Goal: Transaction & Acquisition: Purchase product/service

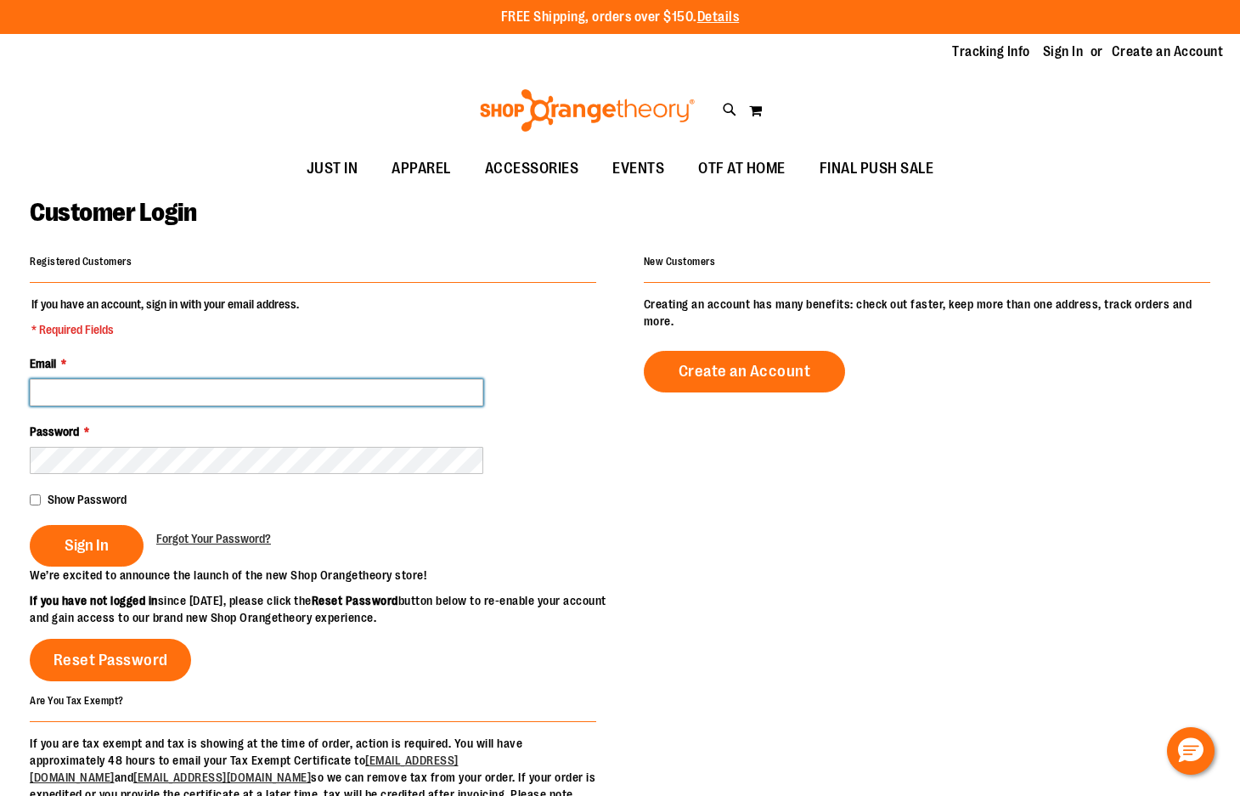
click at [202, 397] on input "Email *" at bounding box center [257, 392] width 454 height 27
click at [202, 392] on input "Email *" at bounding box center [257, 392] width 454 height 27
type input "**********"
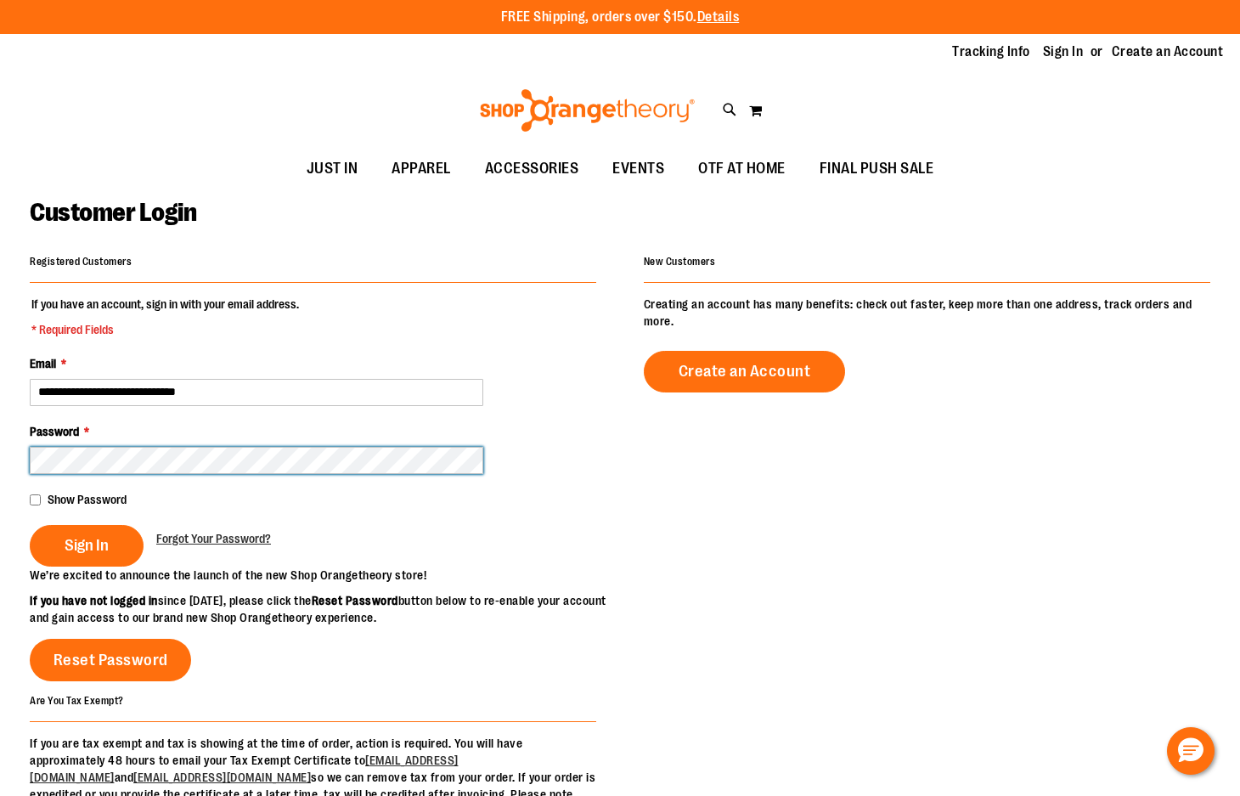
click at [30, 525] on button "Sign In" at bounding box center [87, 546] width 114 height 42
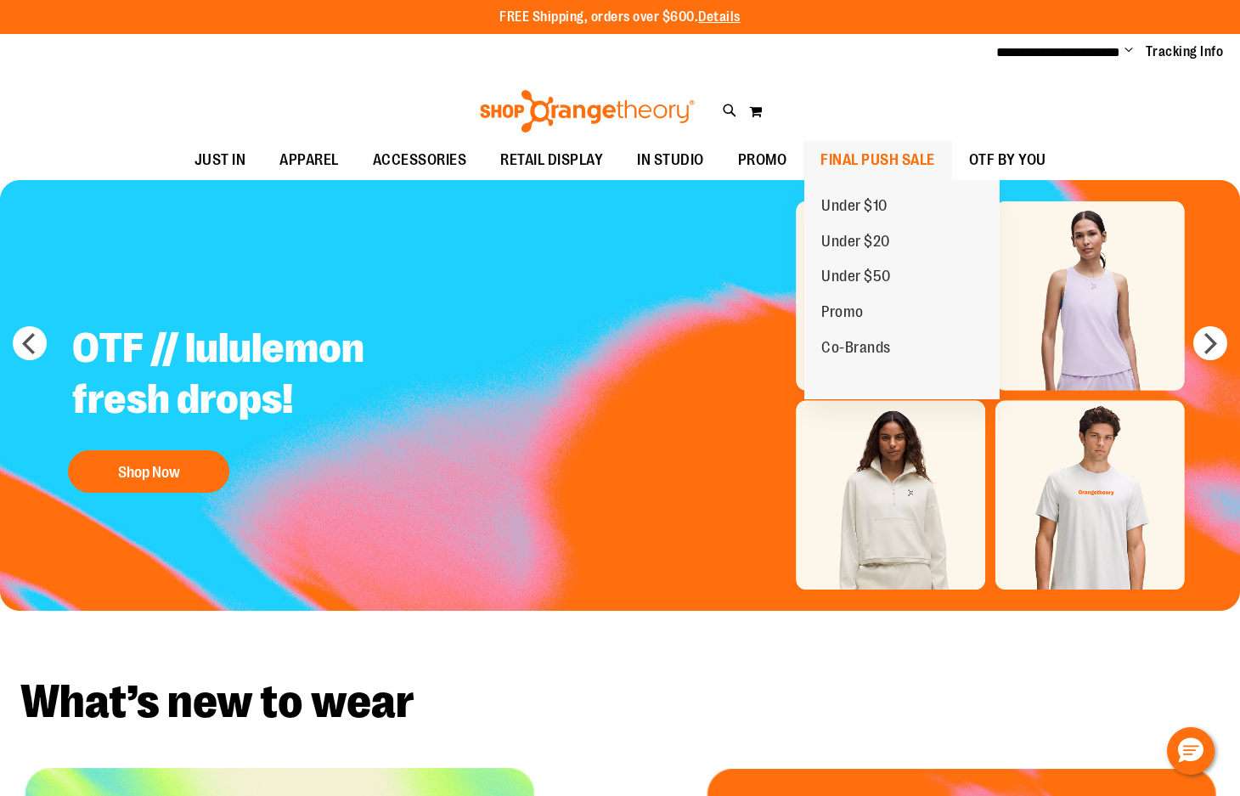
click at [860, 158] on span "FINAL PUSH SALE" at bounding box center [878, 160] width 115 height 38
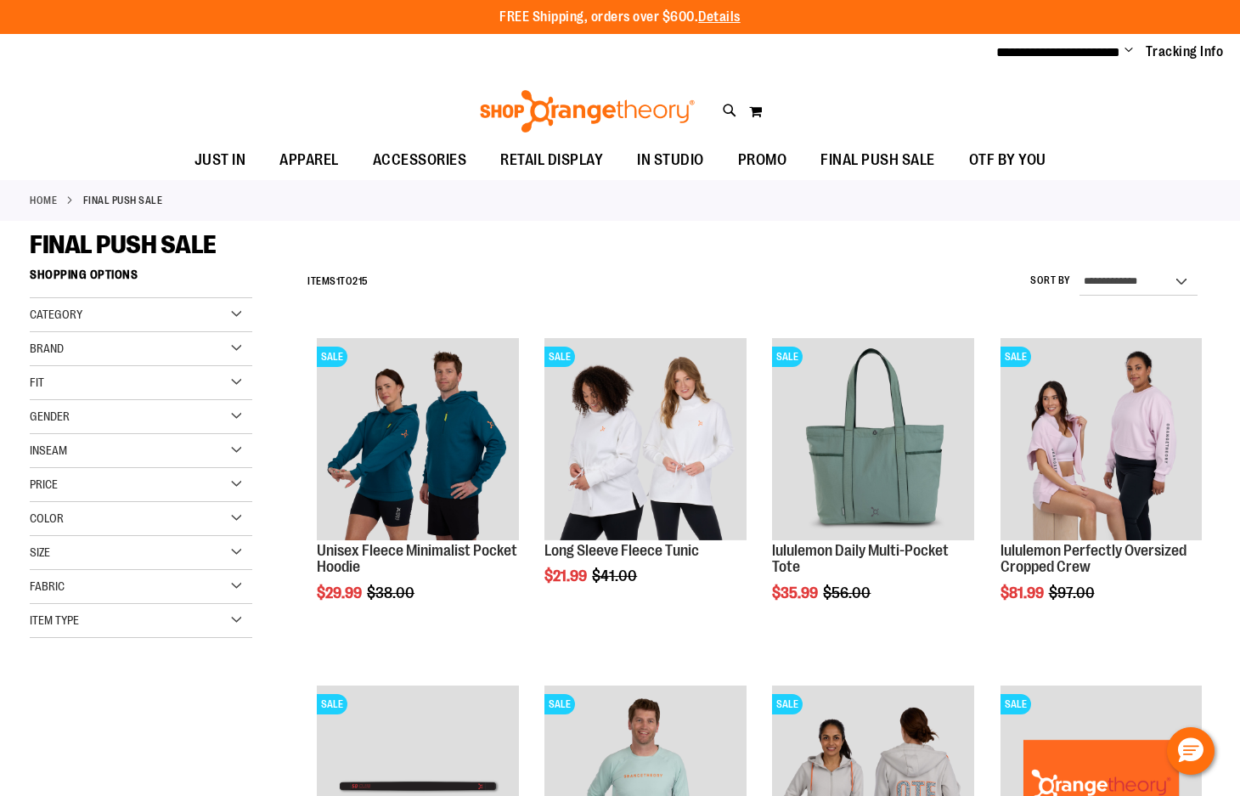
click at [155, 333] on div "Brand" at bounding box center [141, 349] width 223 height 34
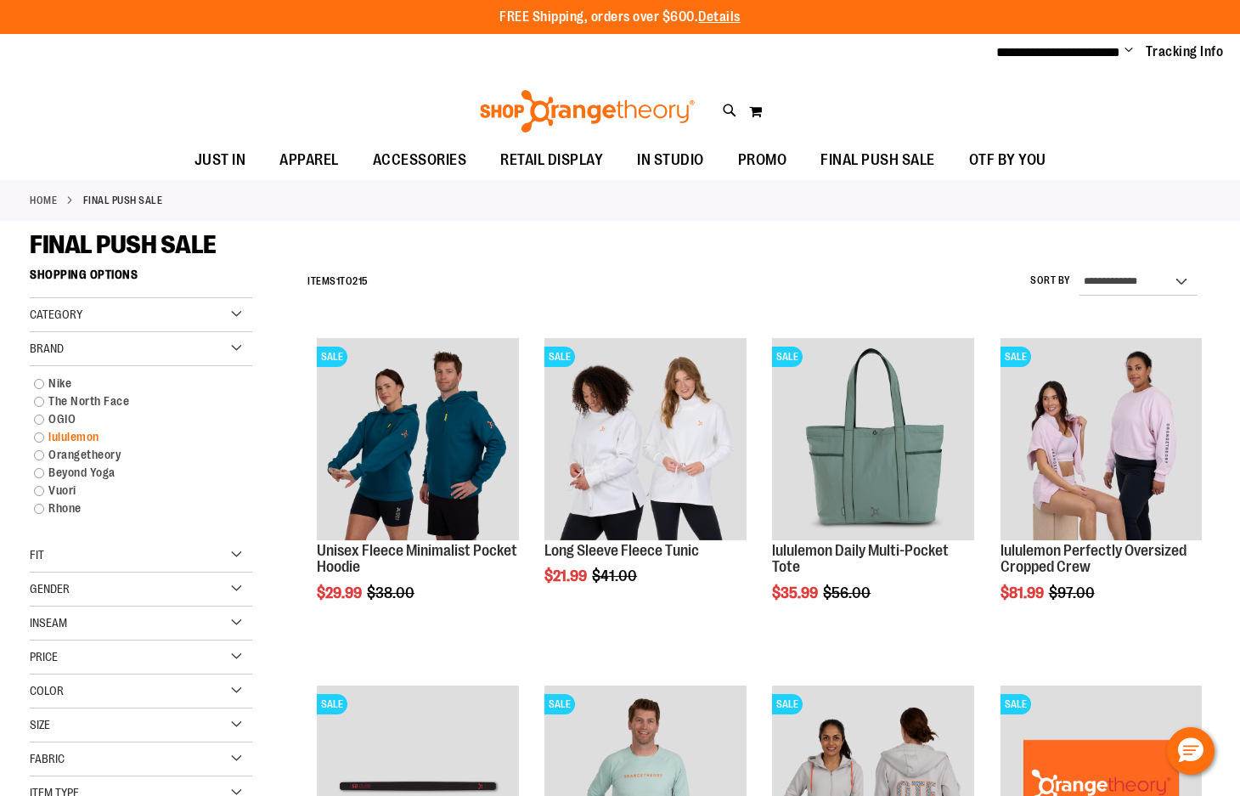
click at [91, 432] on link "lululemon" at bounding box center [131, 437] width 213 height 18
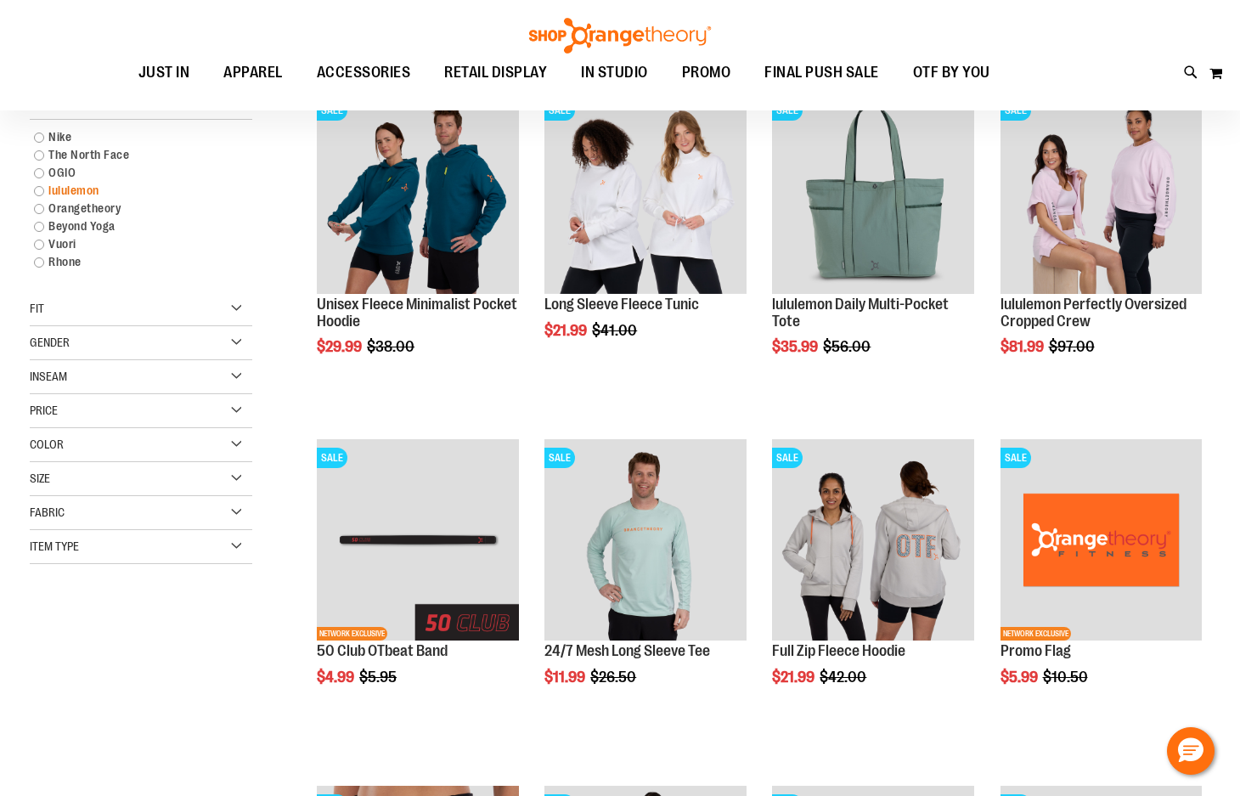
scroll to position [259, 0]
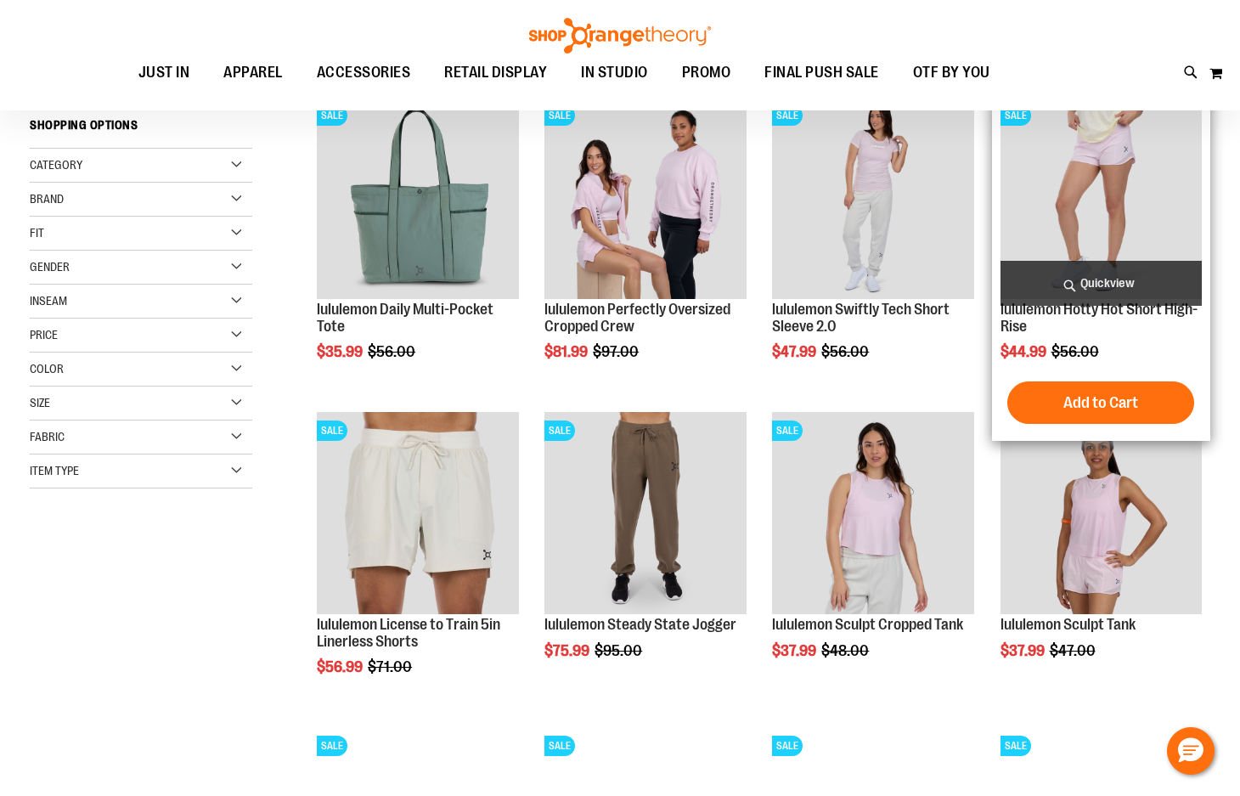
scroll to position [254, 0]
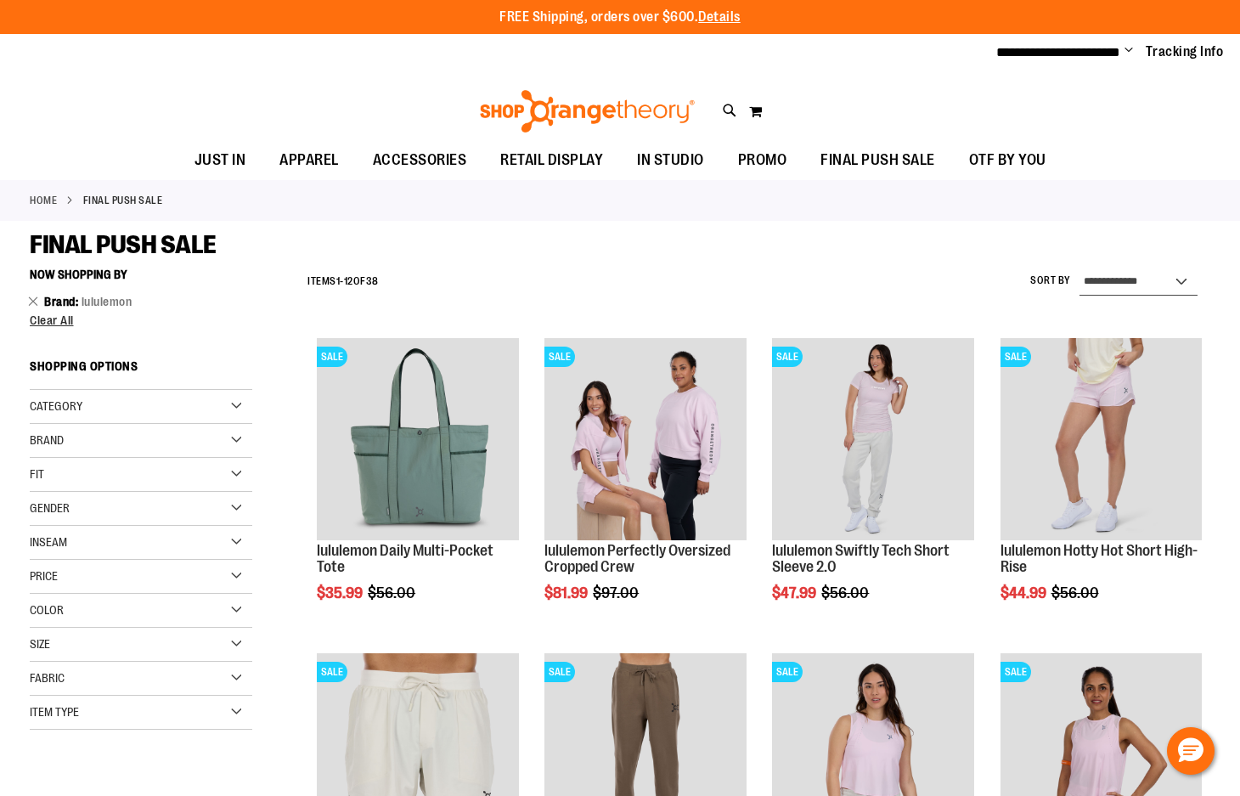
click at [1164, 289] on select "**********" at bounding box center [1139, 281] width 118 height 27
select select "*********"
click at [1080, 268] on select "**********" at bounding box center [1139, 281] width 118 height 27
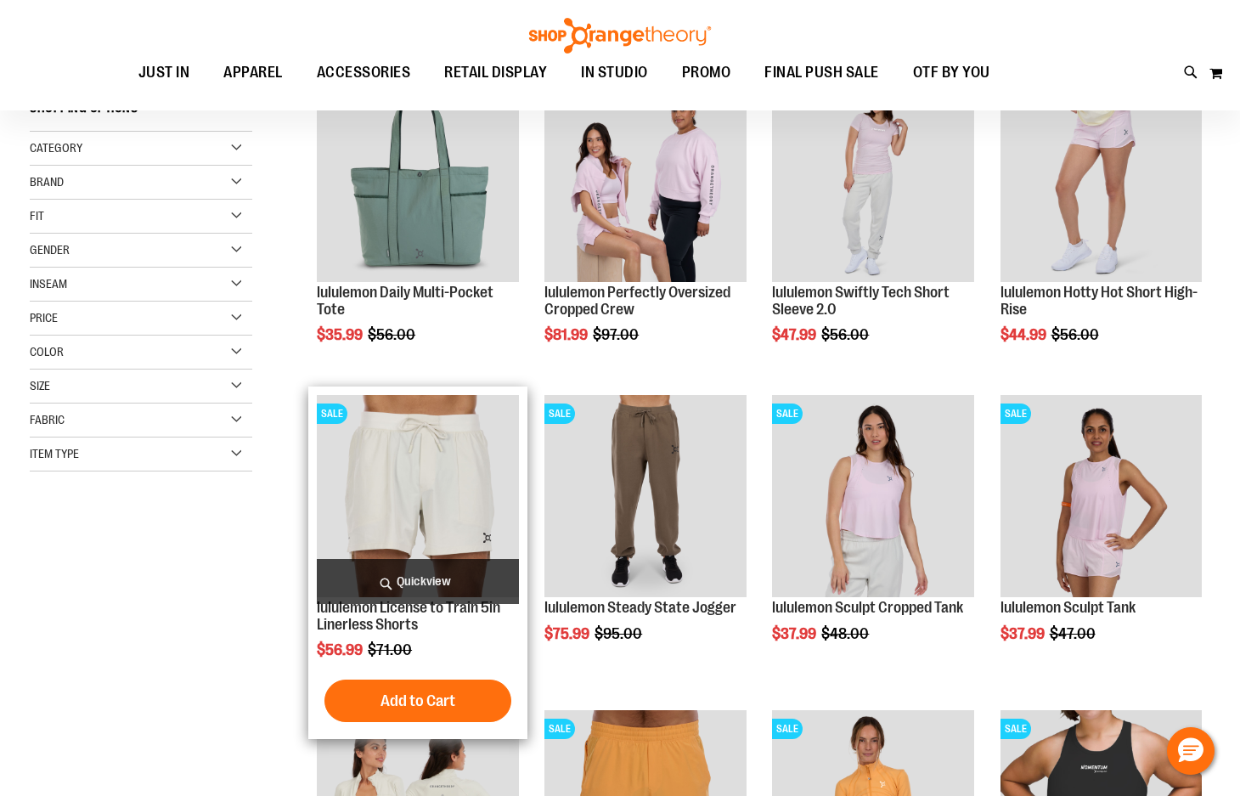
scroll to position [259, 0]
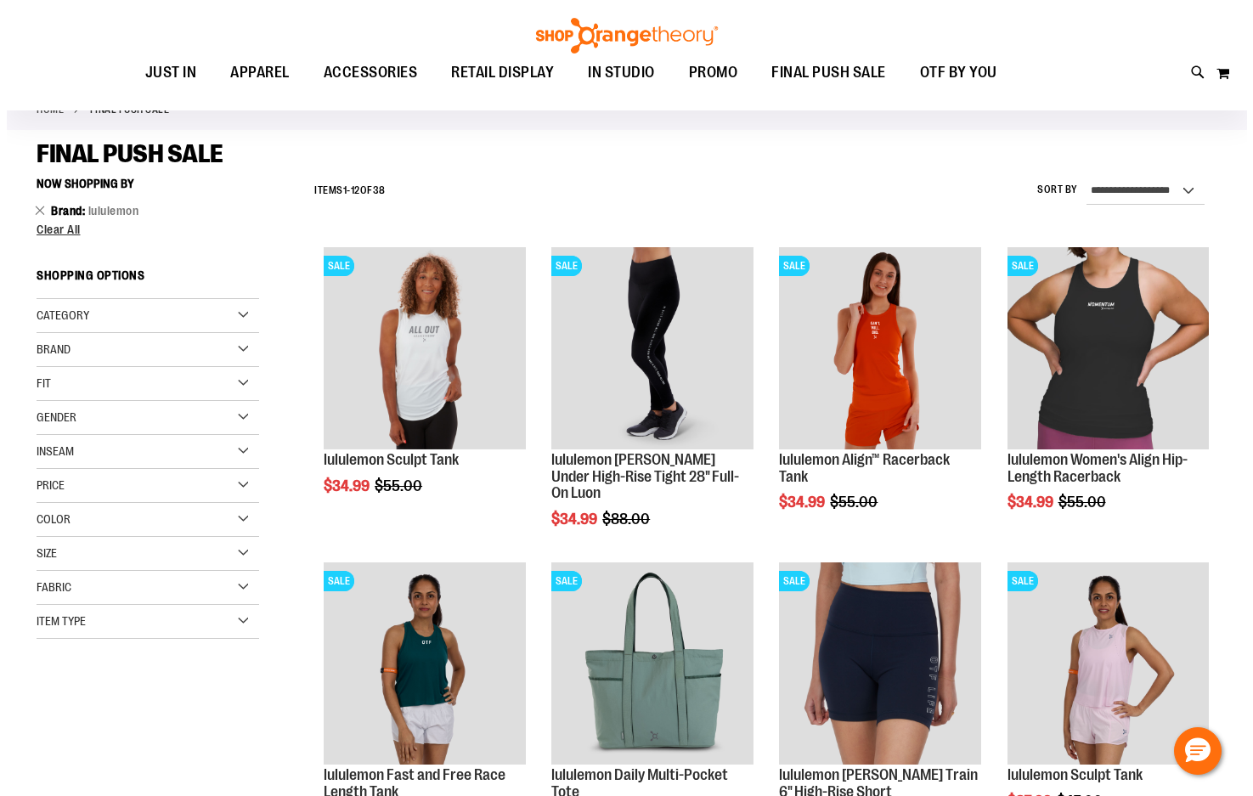
scroll to position [174, 0]
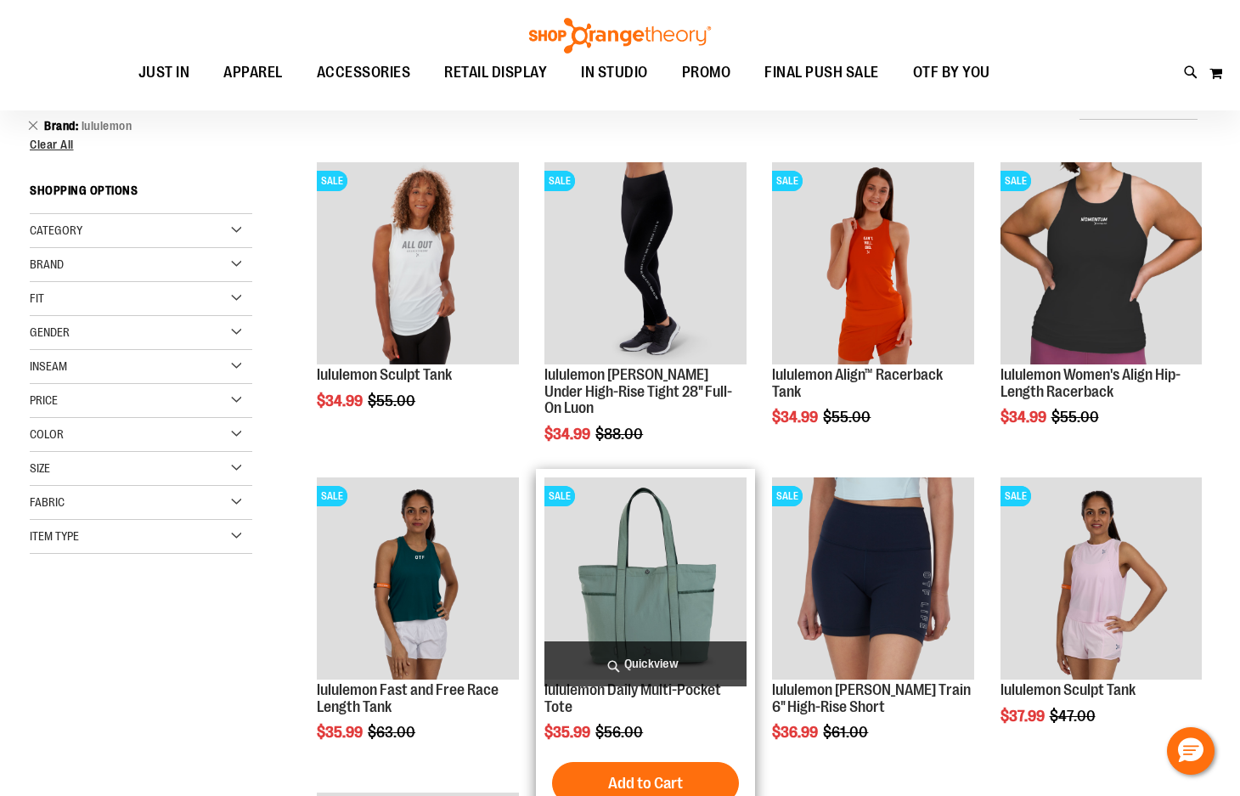
click at [653, 655] on span "Quickview" at bounding box center [644, 663] width 201 height 45
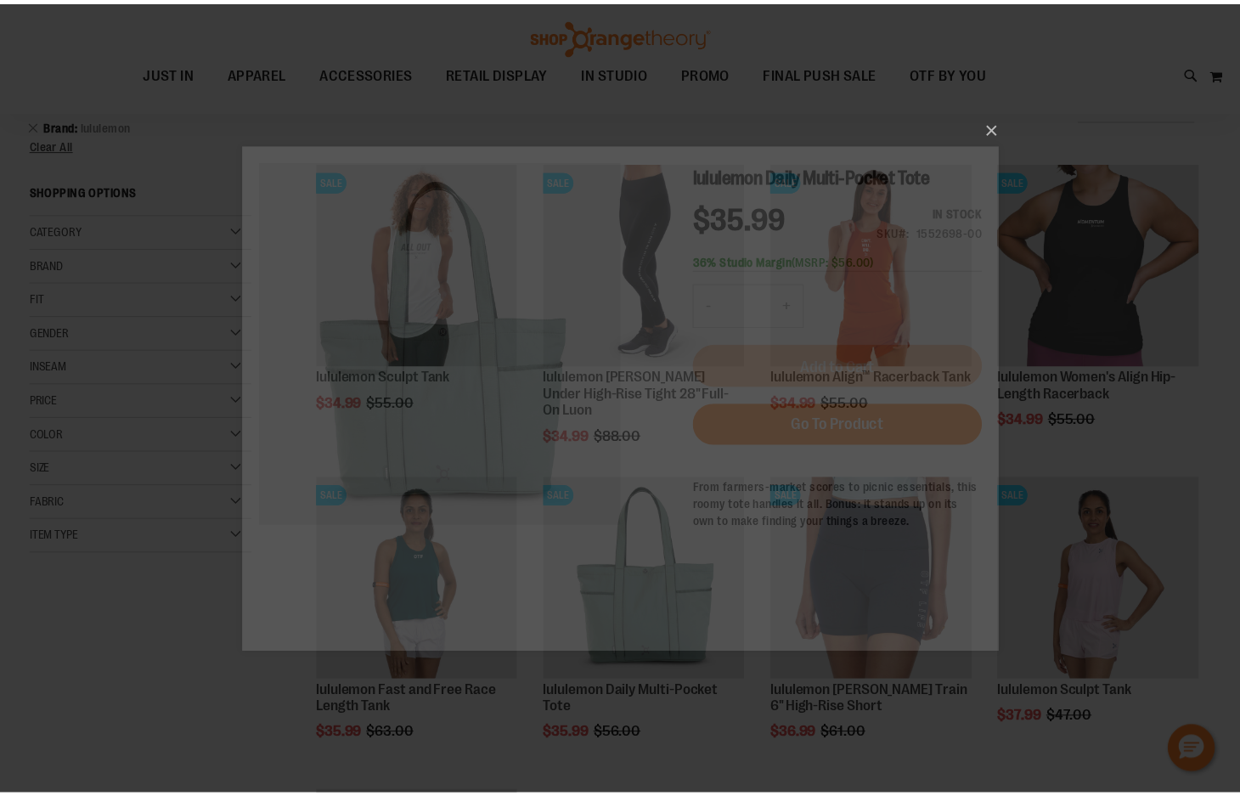
scroll to position [0, 0]
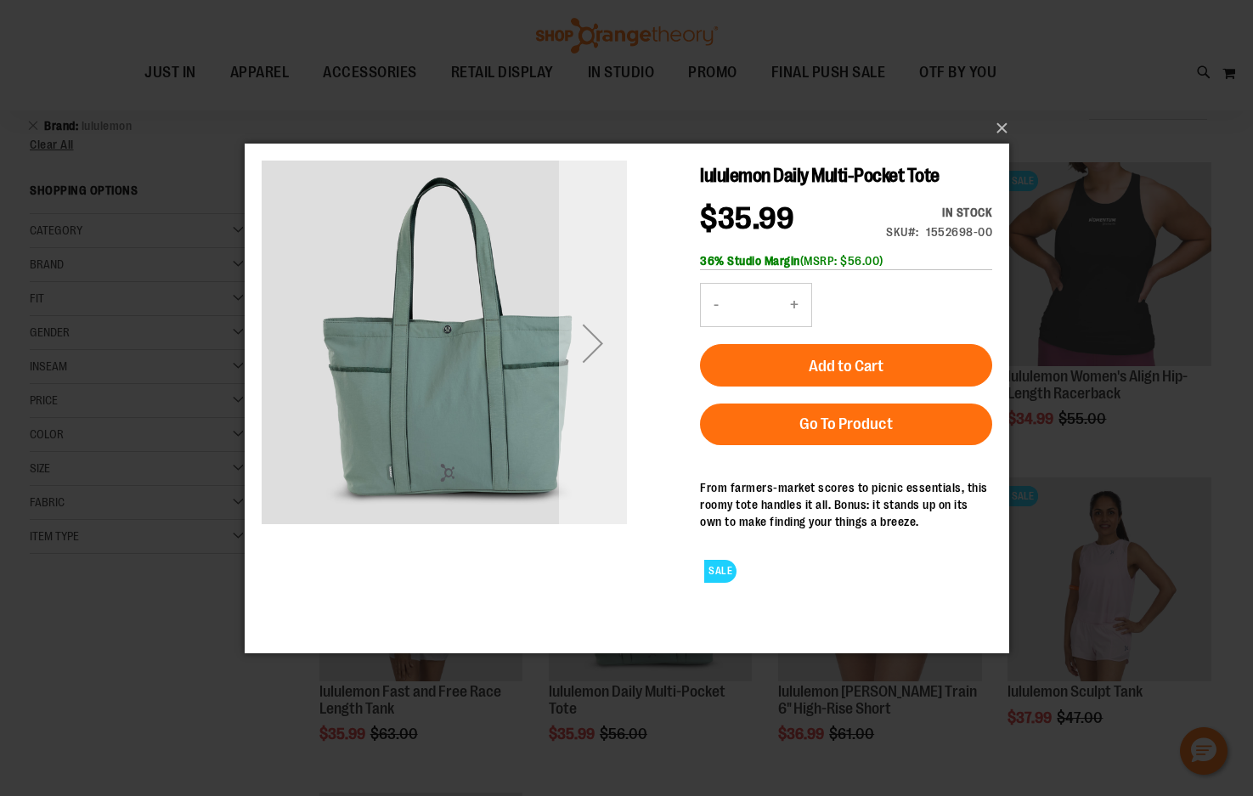
click at [616, 353] on div "Next" at bounding box center [592, 342] width 68 height 68
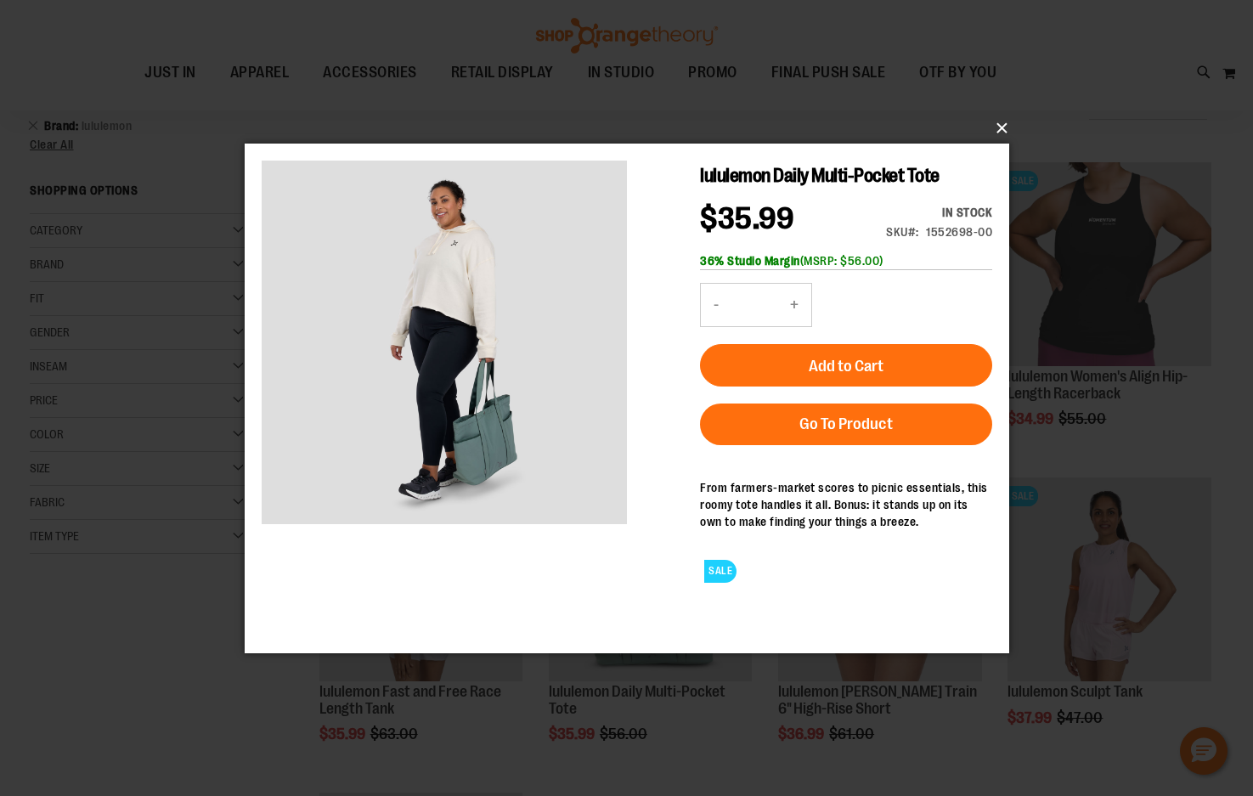
click at [997, 125] on button "×" at bounding box center [632, 128] width 764 height 37
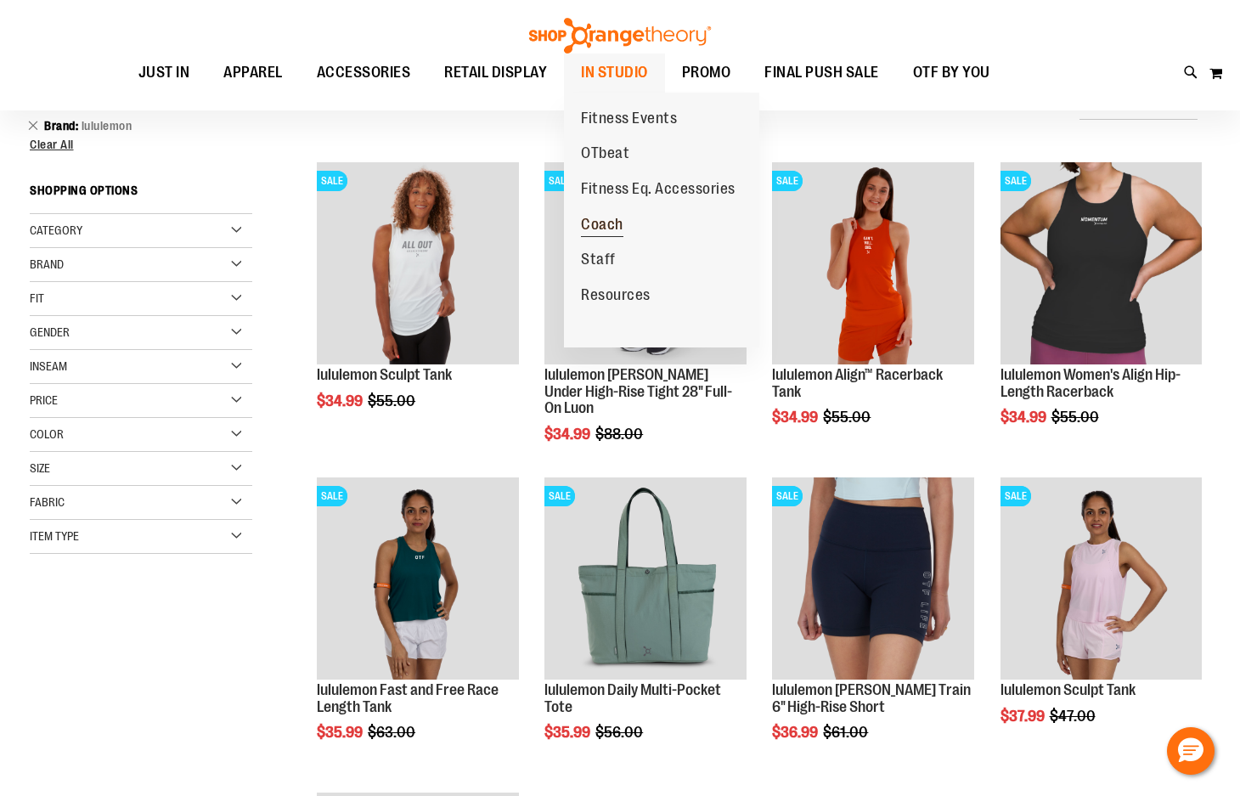
click at [619, 231] on span "Coach" at bounding box center [602, 226] width 42 height 21
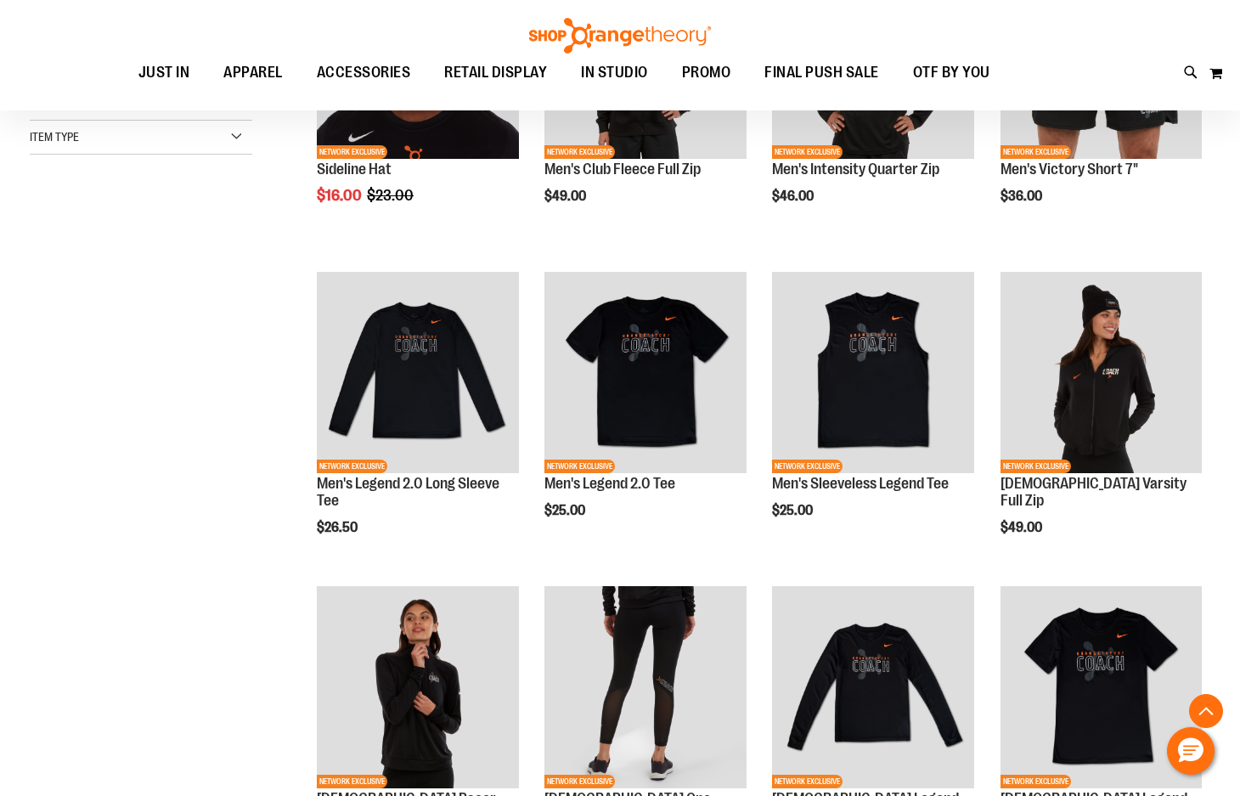
scroll to position [594, 0]
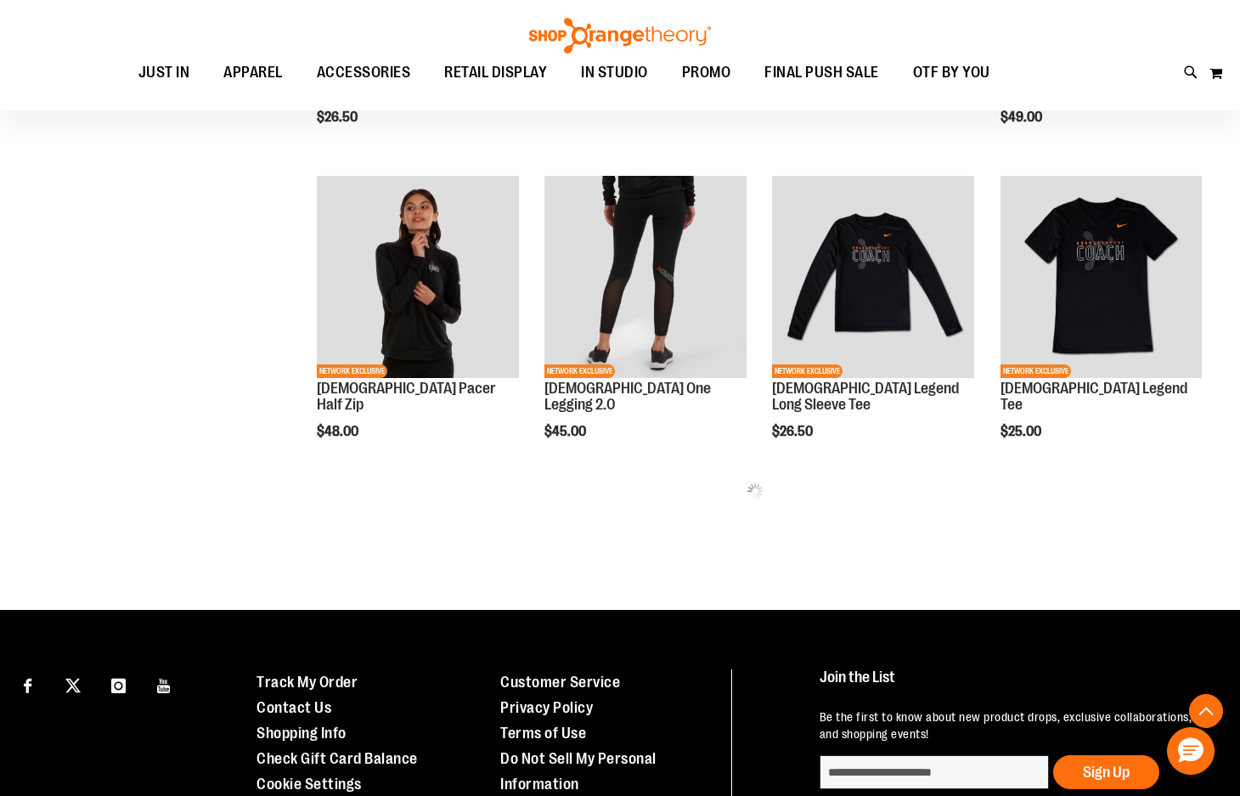
scroll to position [849, 0]
